Goal: Task Accomplishment & Management: Use online tool/utility

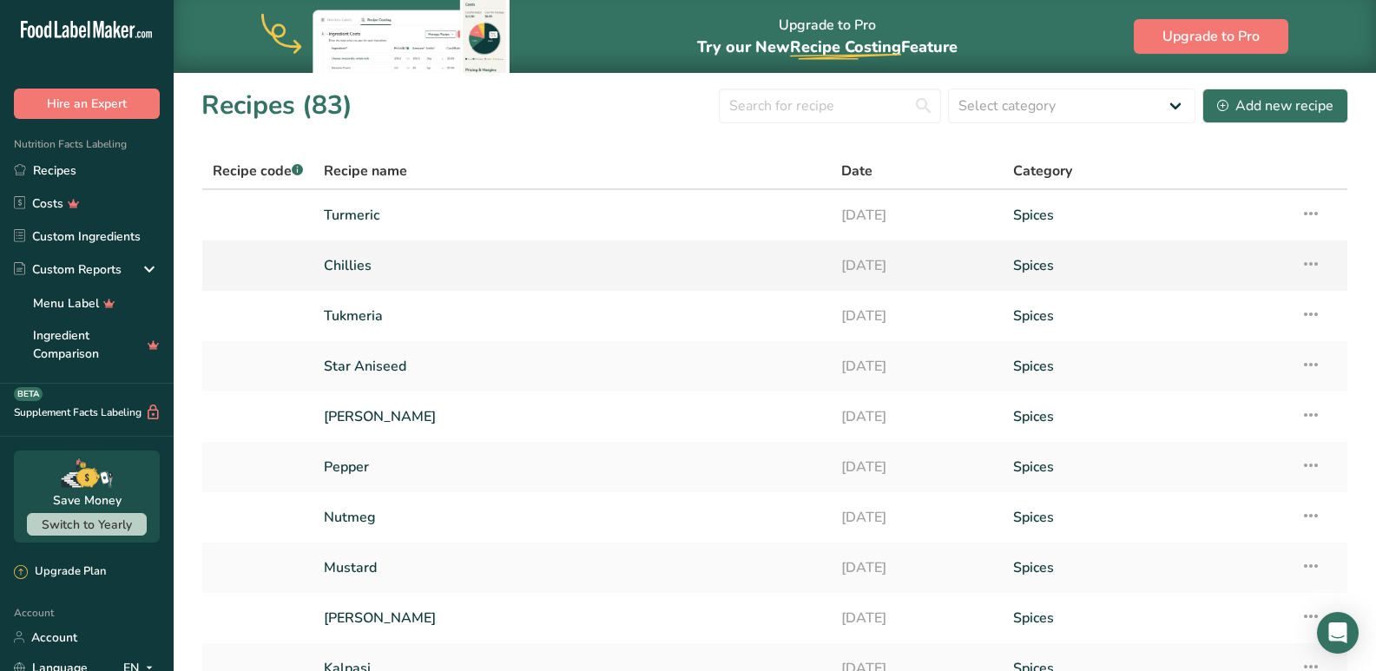
click at [365, 260] on link "Chillies" at bounding box center [572, 265] width 496 height 36
click at [335, 265] on link "Chillies" at bounding box center [572, 265] width 496 height 36
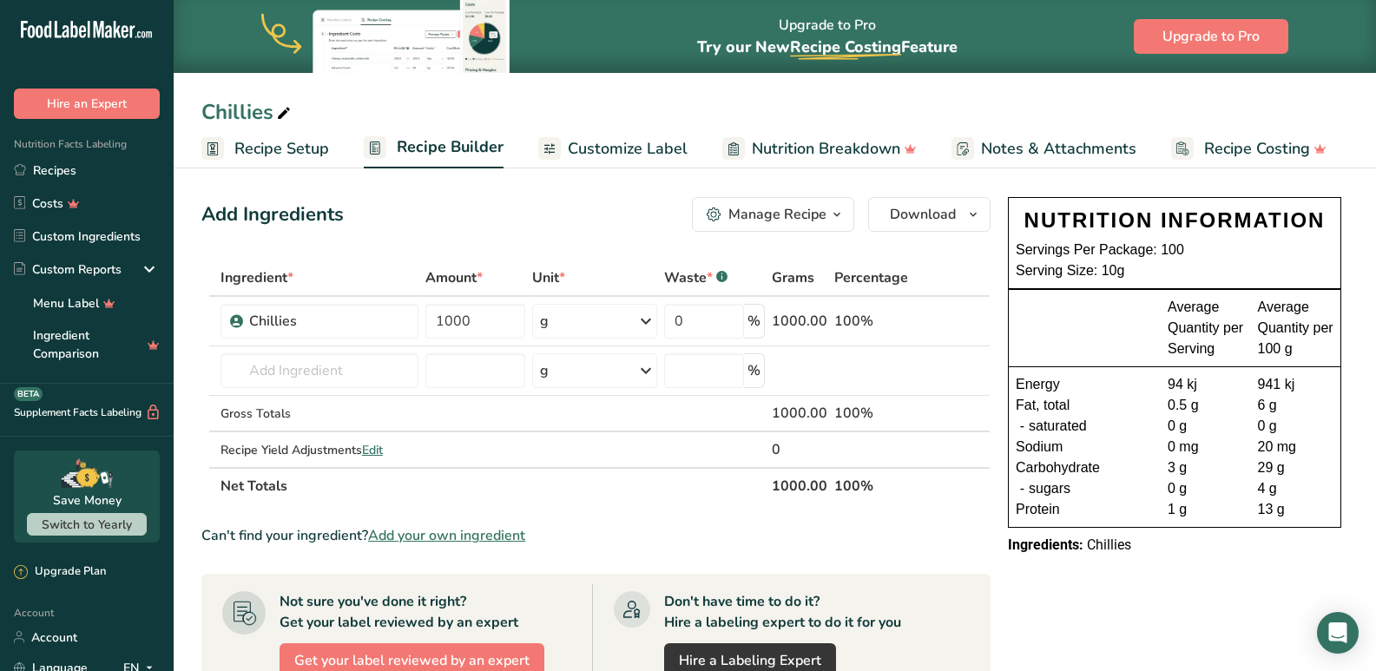
click at [590, 151] on span "Customize Label" at bounding box center [628, 148] width 120 height 23
click at [643, 150] on span "Customize Label" at bounding box center [628, 148] width 120 height 23
click at [589, 146] on span "Customize Label" at bounding box center [628, 148] width 120 height 23
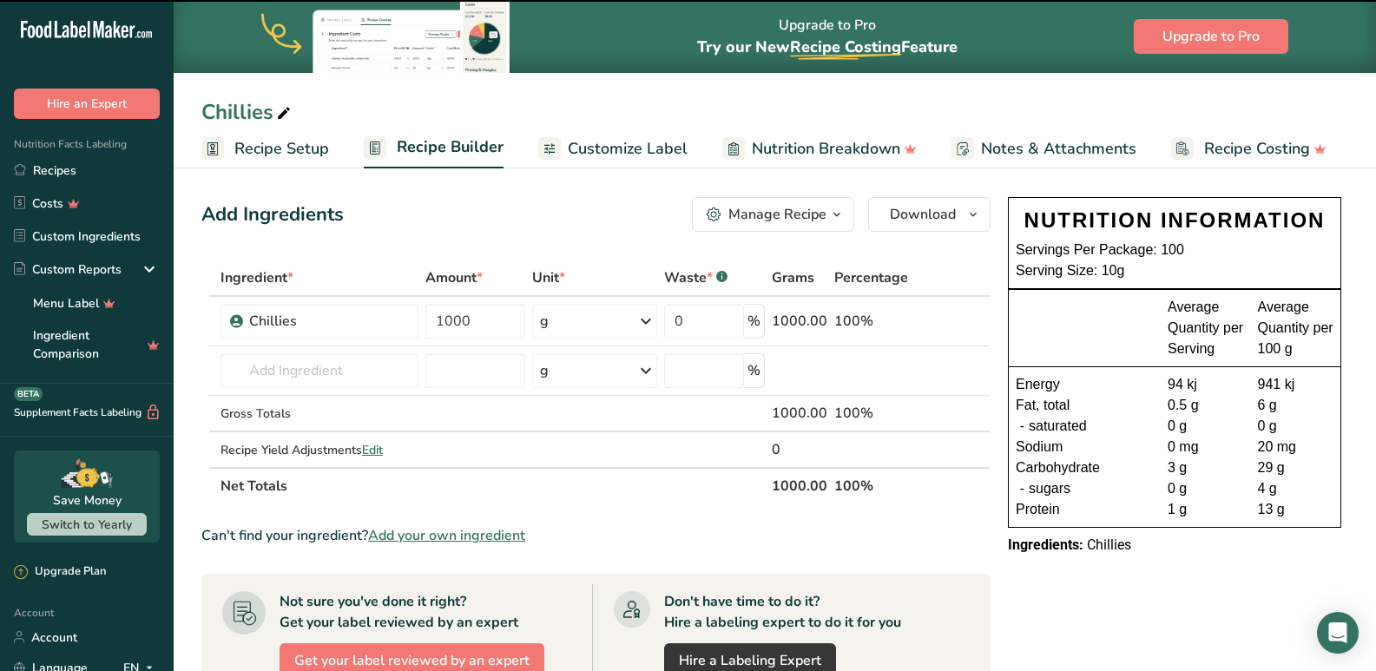
click at [622, 138] on span "Customize Label" at bounding box center [628, 148] width 120 height 23
click at [504, 197] on div "Add Ingredients Manage Recipe Delete Recipe Duplicate Recipe Scale Recipe Save …" at bounding box center [600, 623] width 799 height 866
click at [504, 198] on div "Add Ingredients Manage Recipe Delete Recipe Duplicate Recipe Scale Recipe Save …" at bounding box center [595, 214] width 789 height 35
click at [508, 198] on div "Add Ingredients Manage Recipe Delete Recipe Duplicate Recipe Scale Recipe Save …" at bounding box center [595, 214] width 789 height 35
click at [509, 198] on div "Add Ingredients Manage Recipe Delete Recipe Duplicate Recipe Scale Recipe Save …" at bounding box center [595, 214] width 789 height 35
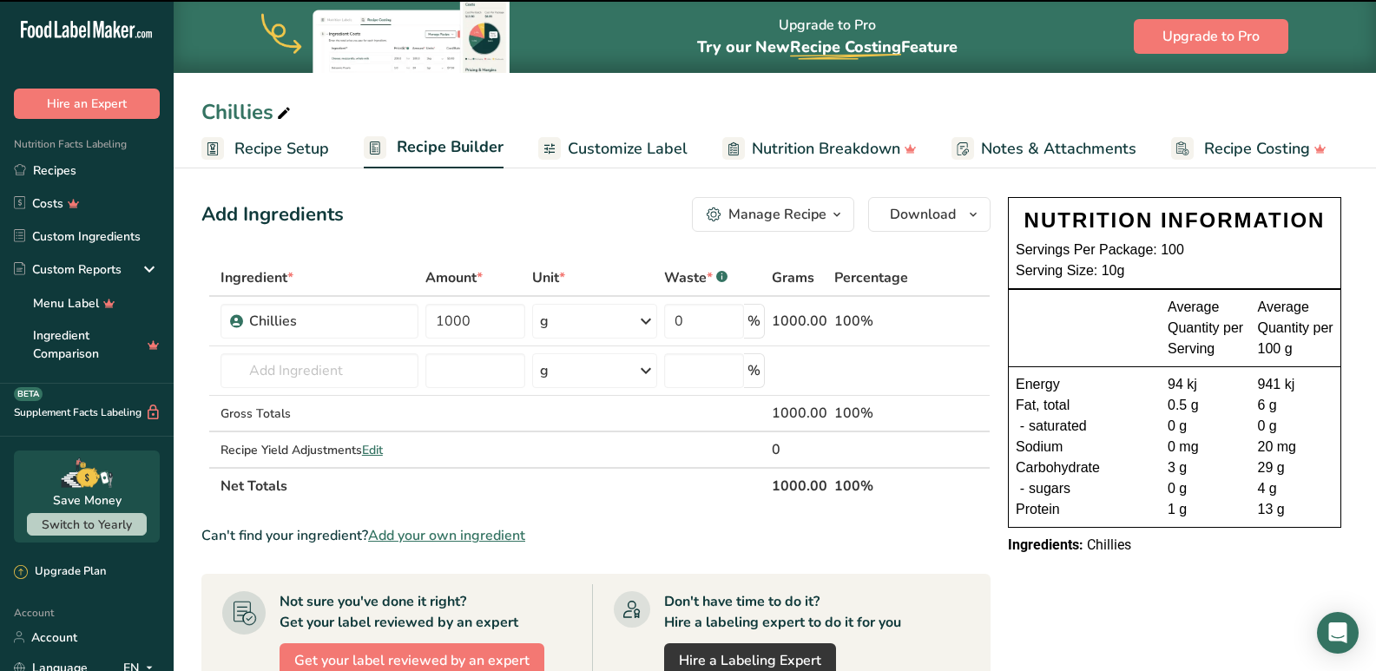
click at [630, 152] on span "Customize Label" at bounding box center [628, 148] width 120 height 23
click at [605, 139] on span "Customize Label" at bounding box center [628, 148] width 120 height 23
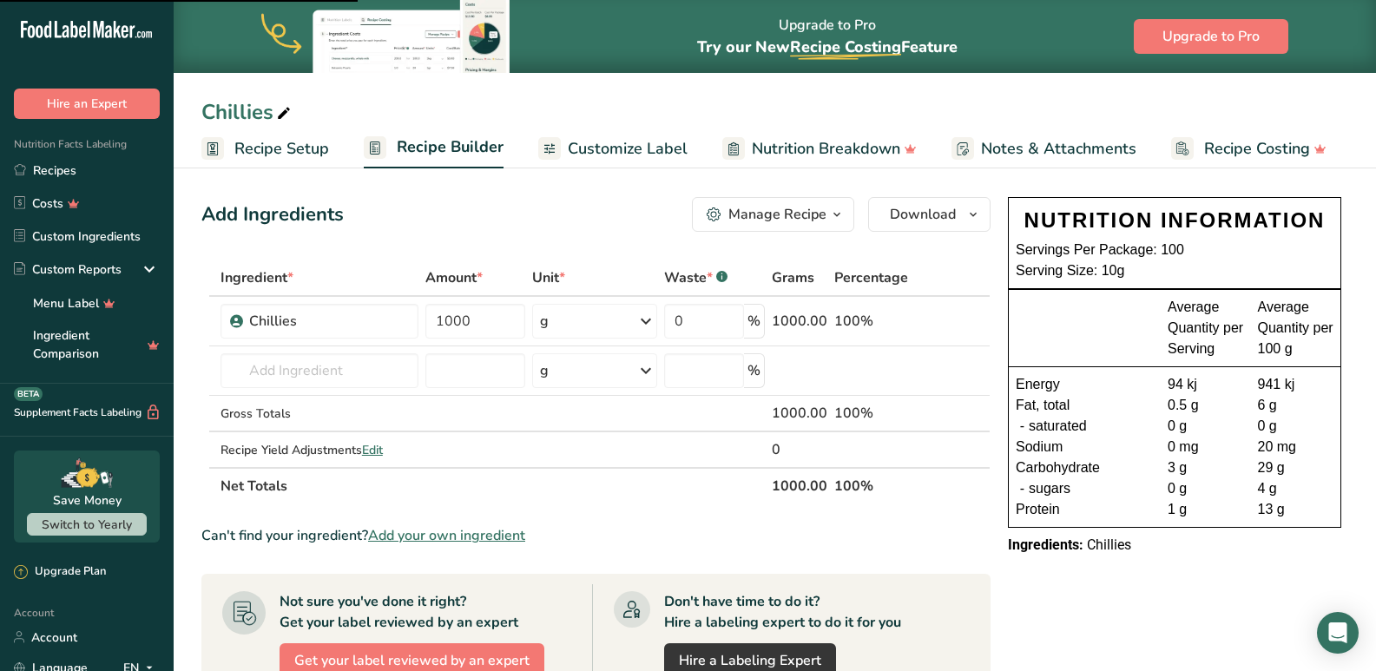
click at [663, 137] on span "Customize Label" at bounding box center [628, 148] width 120 height 23
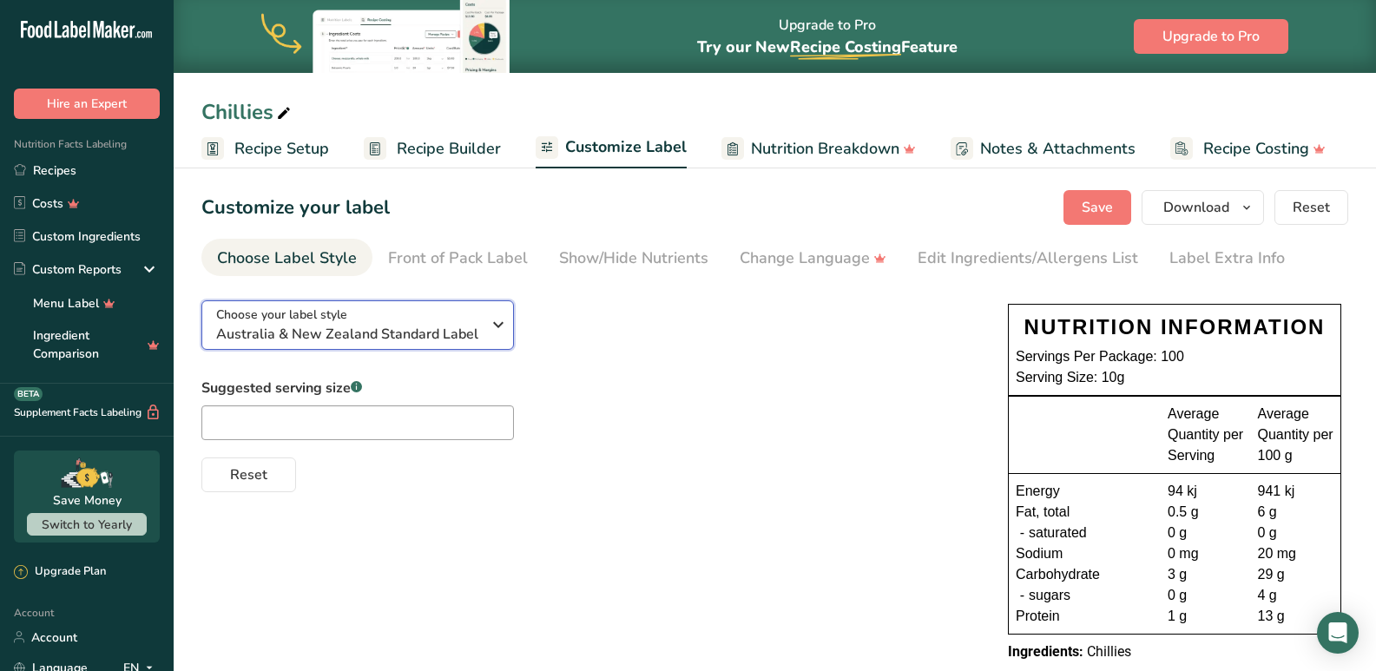
click at [379, 306] on div "Choose your label style Australia & New Zealand Standard Label" at bounding box center [348, 325] width 265 height 39
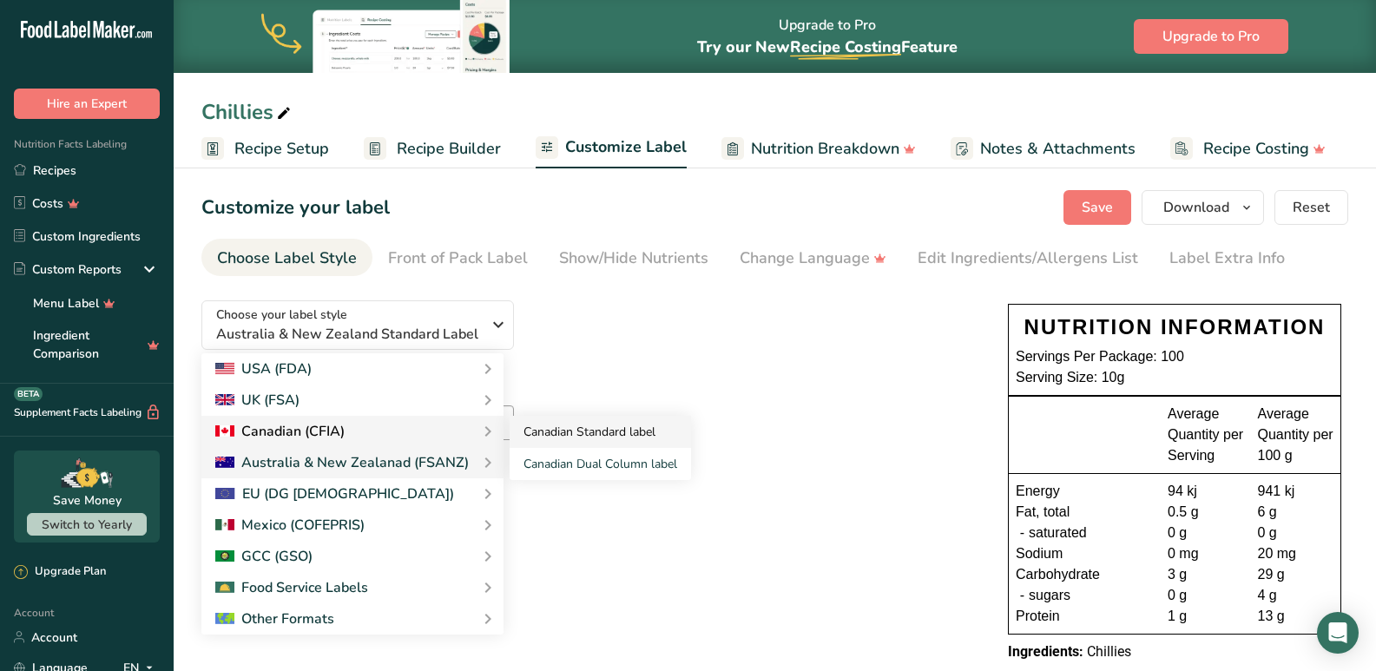
click at [619, 429] on link "Canadian Standard label" at bounding box center [600, 432] width 181 height 32
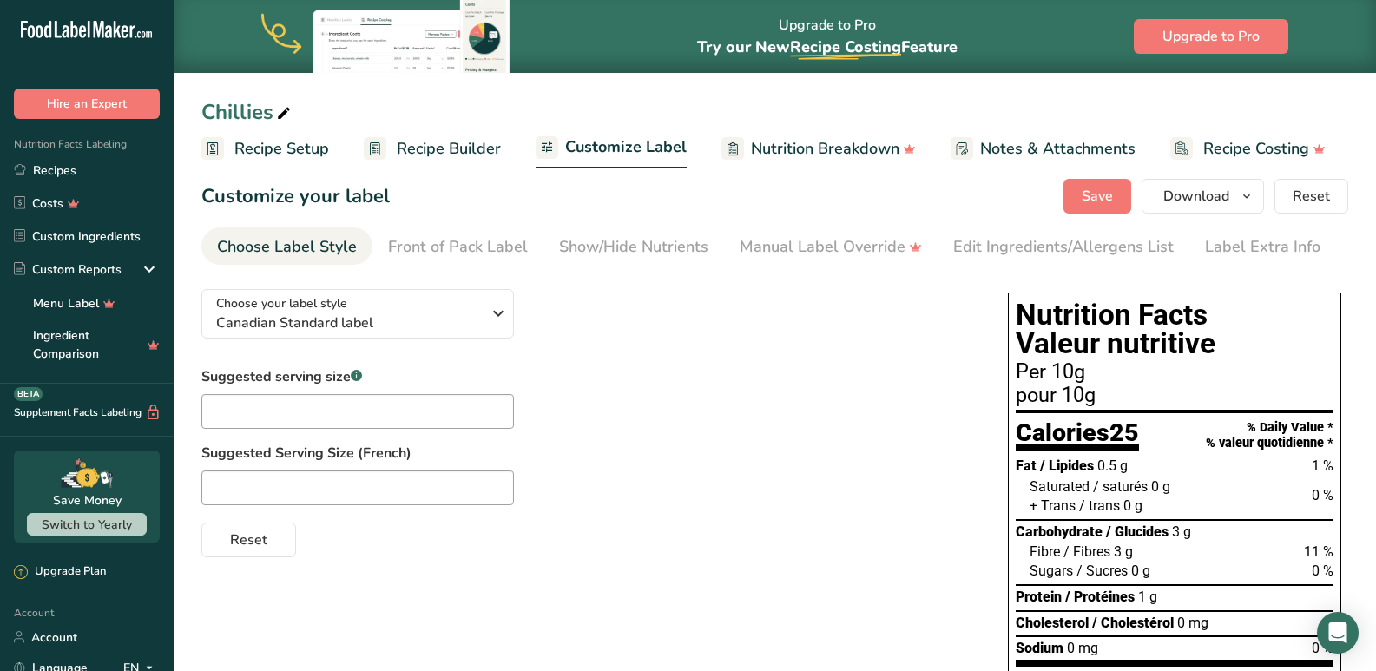
scroll to position [245, 0]
